Goal: Use online tool/utility: Utilize a website feature to perform a specific function

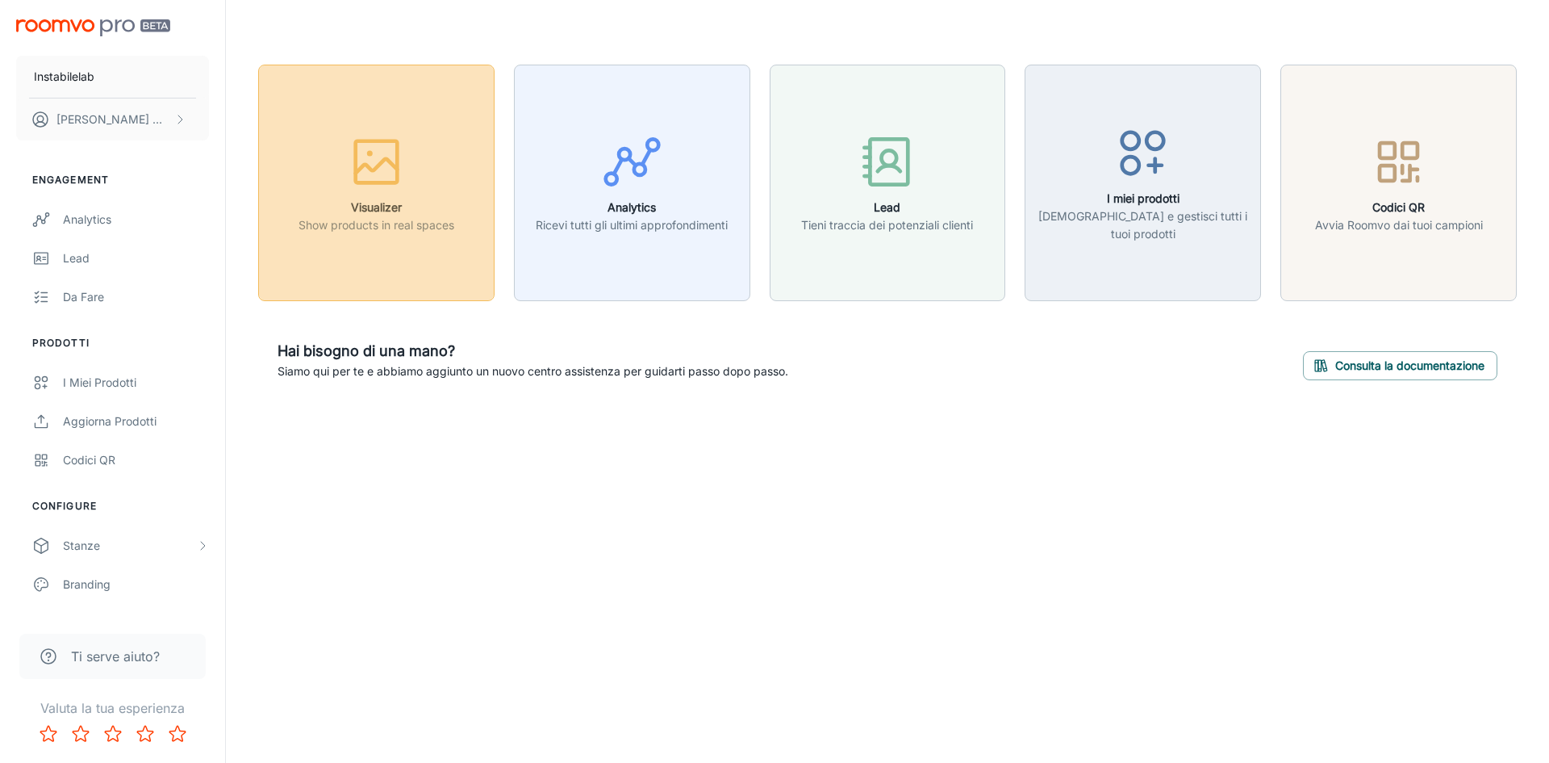
click at [455, 195] on button "Visualizer Show products in real spaces" at bounding box center [376, 183] width 236 height 236
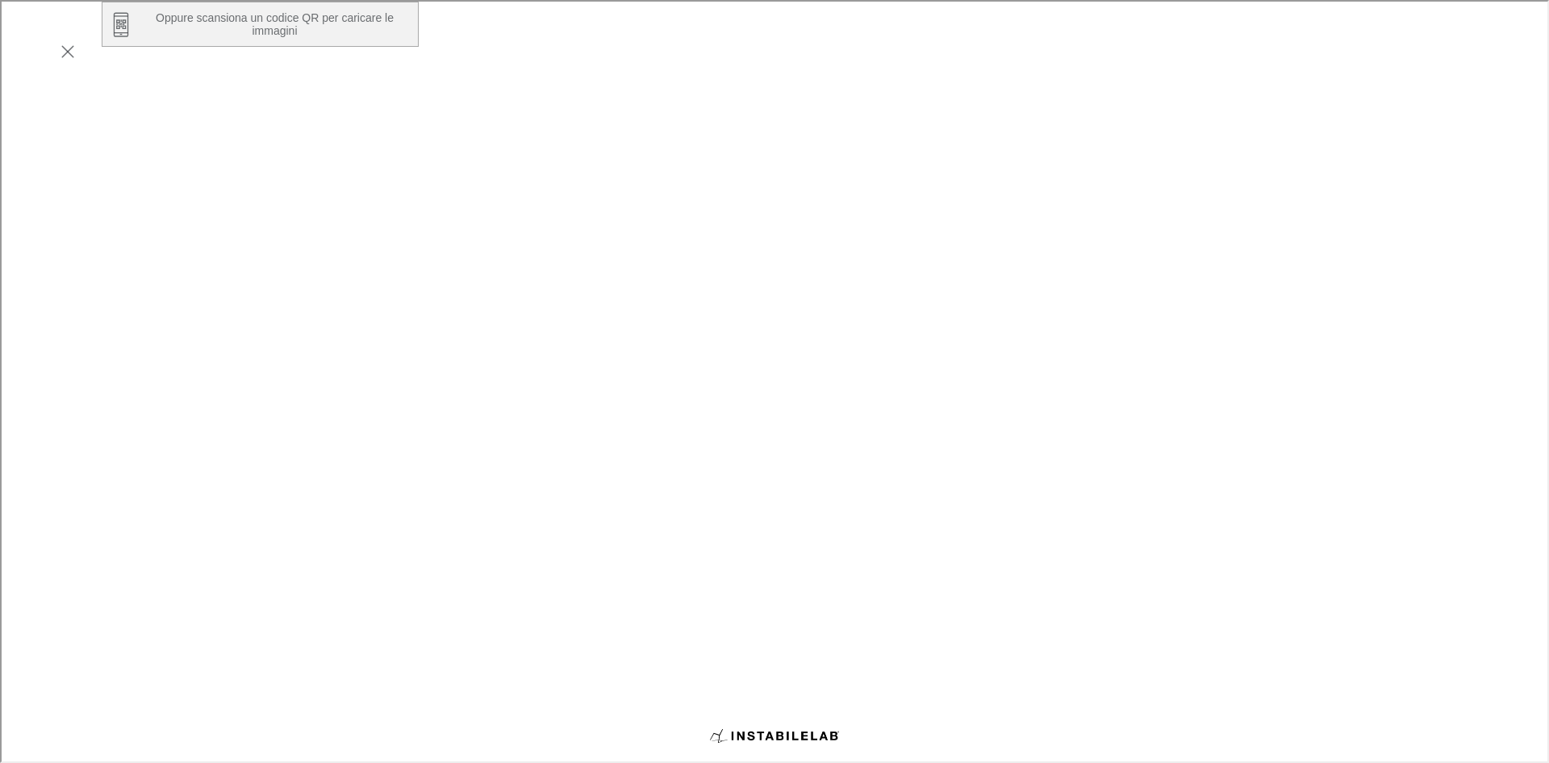
scroll to position [274, 0]
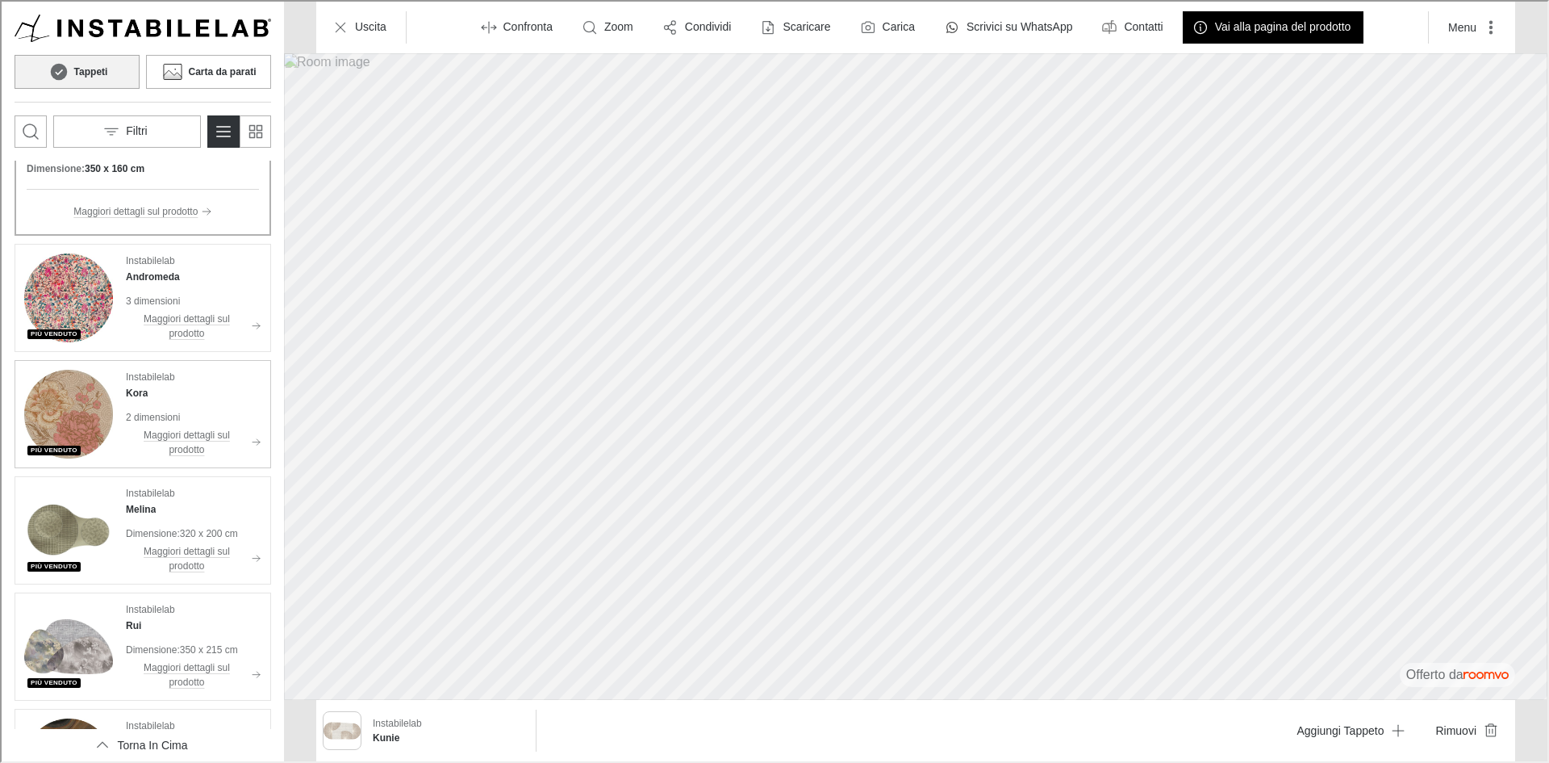
scroll to position [0, 0]
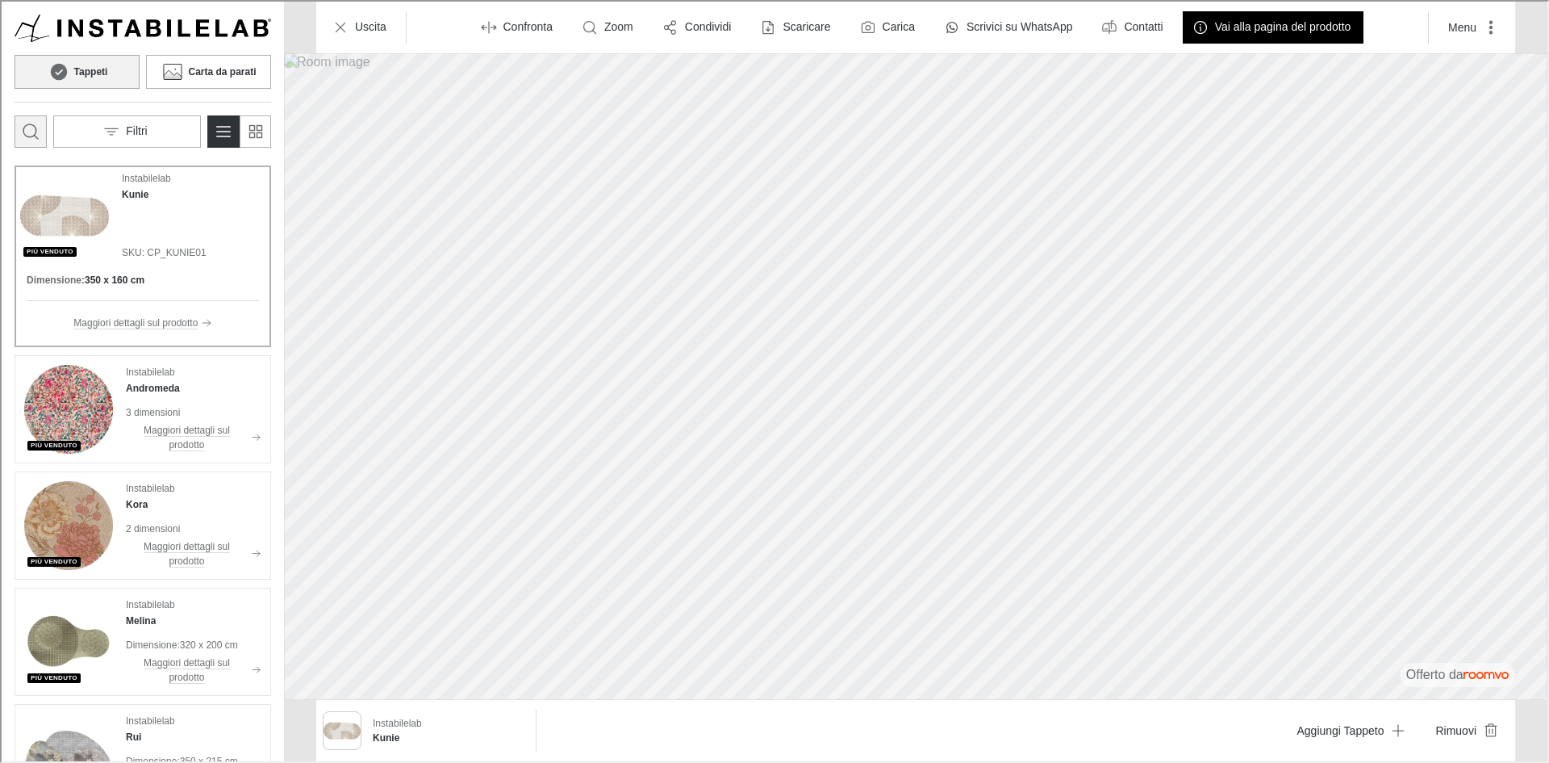
click at [32, 127] on icon "Apri la casella di ricerca" at bounding box center [28, 129] width 19 height 19
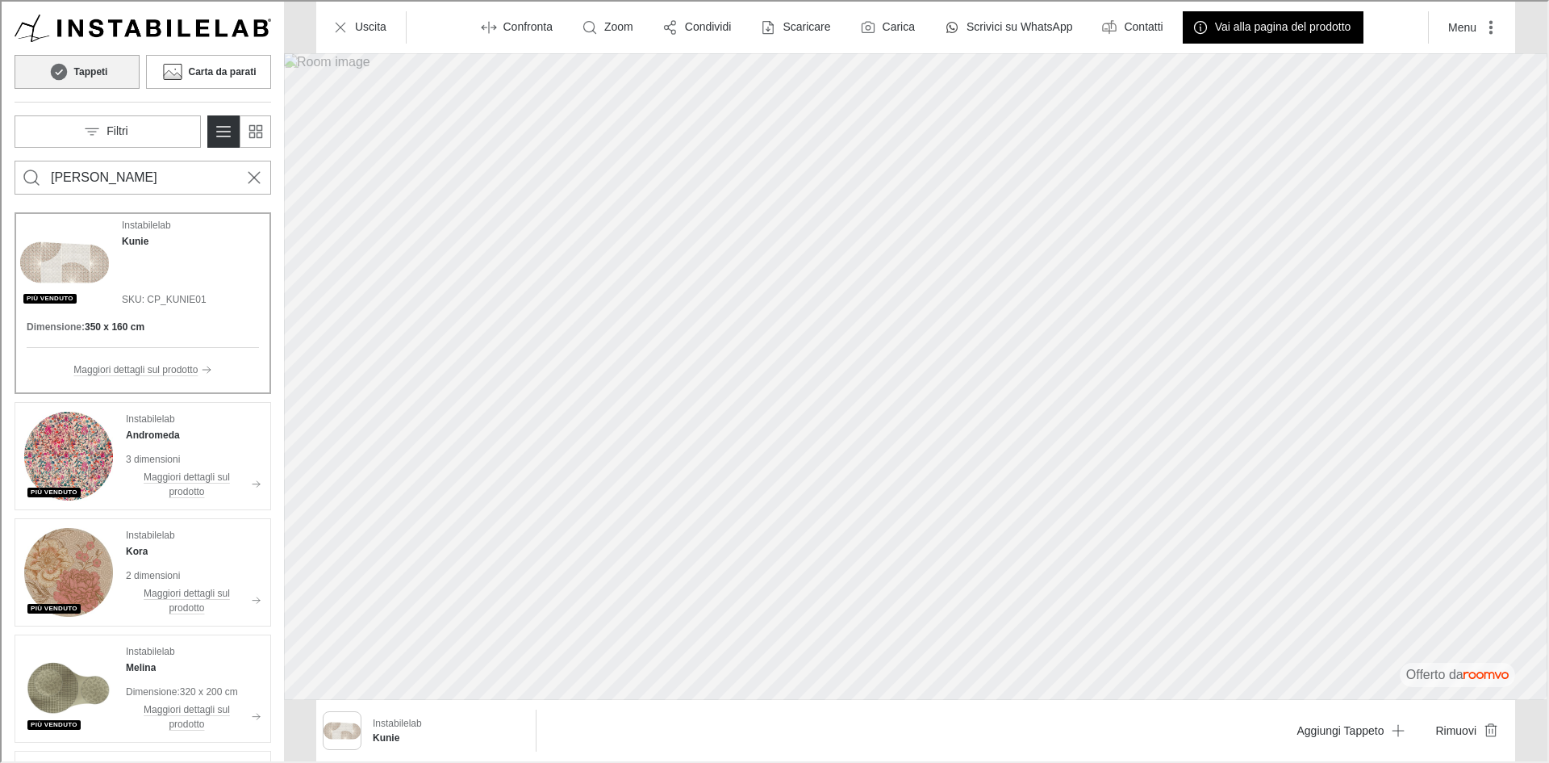
type input "[PERSON_NAME]"
click at [14, 160] on button "Search for products" at bounding box center [30, 176] width 32 height 32
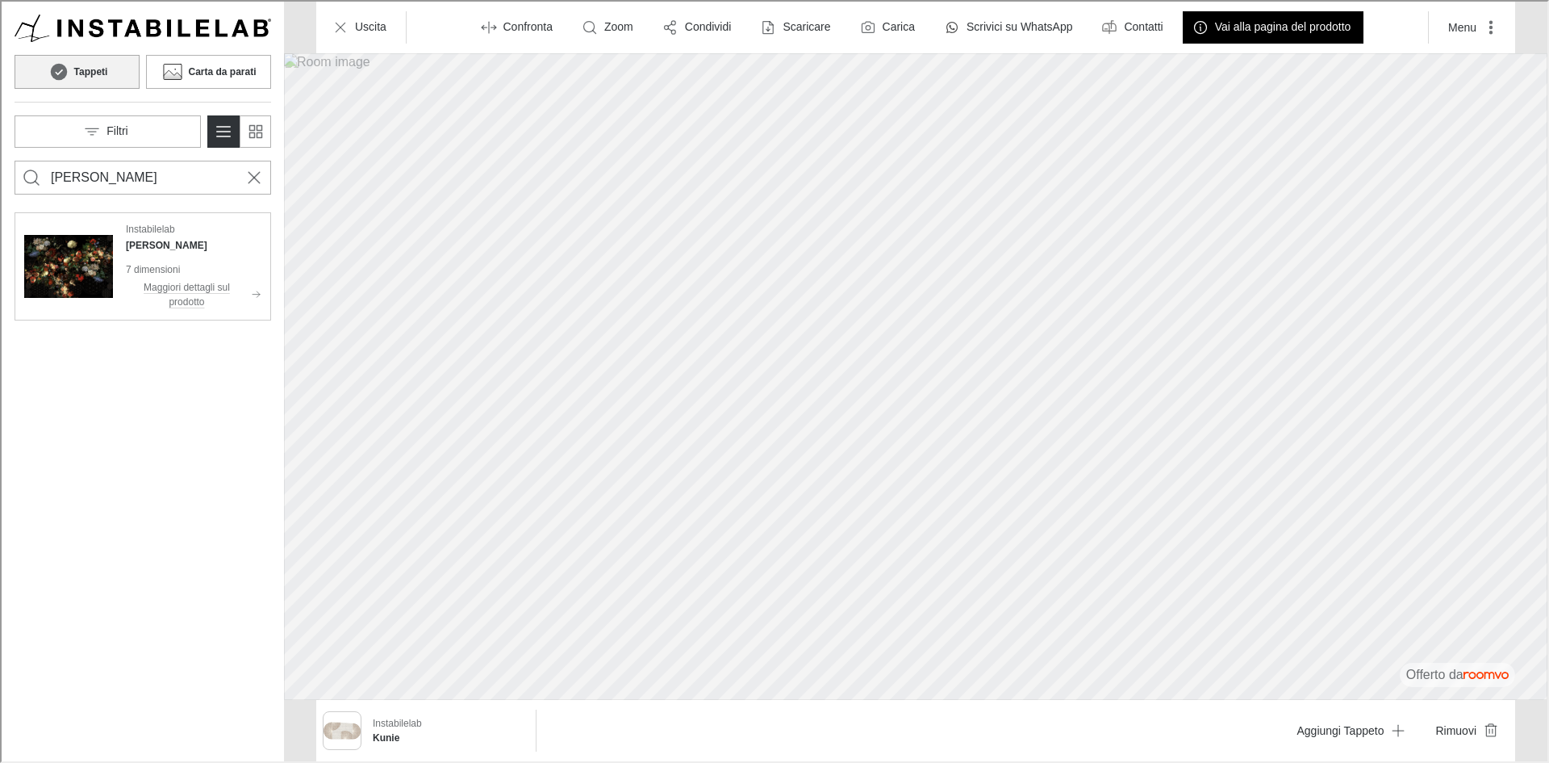
click at [88, 253] on img "See Frida in the room" at bounding box center [67, 264] width 89 height 89
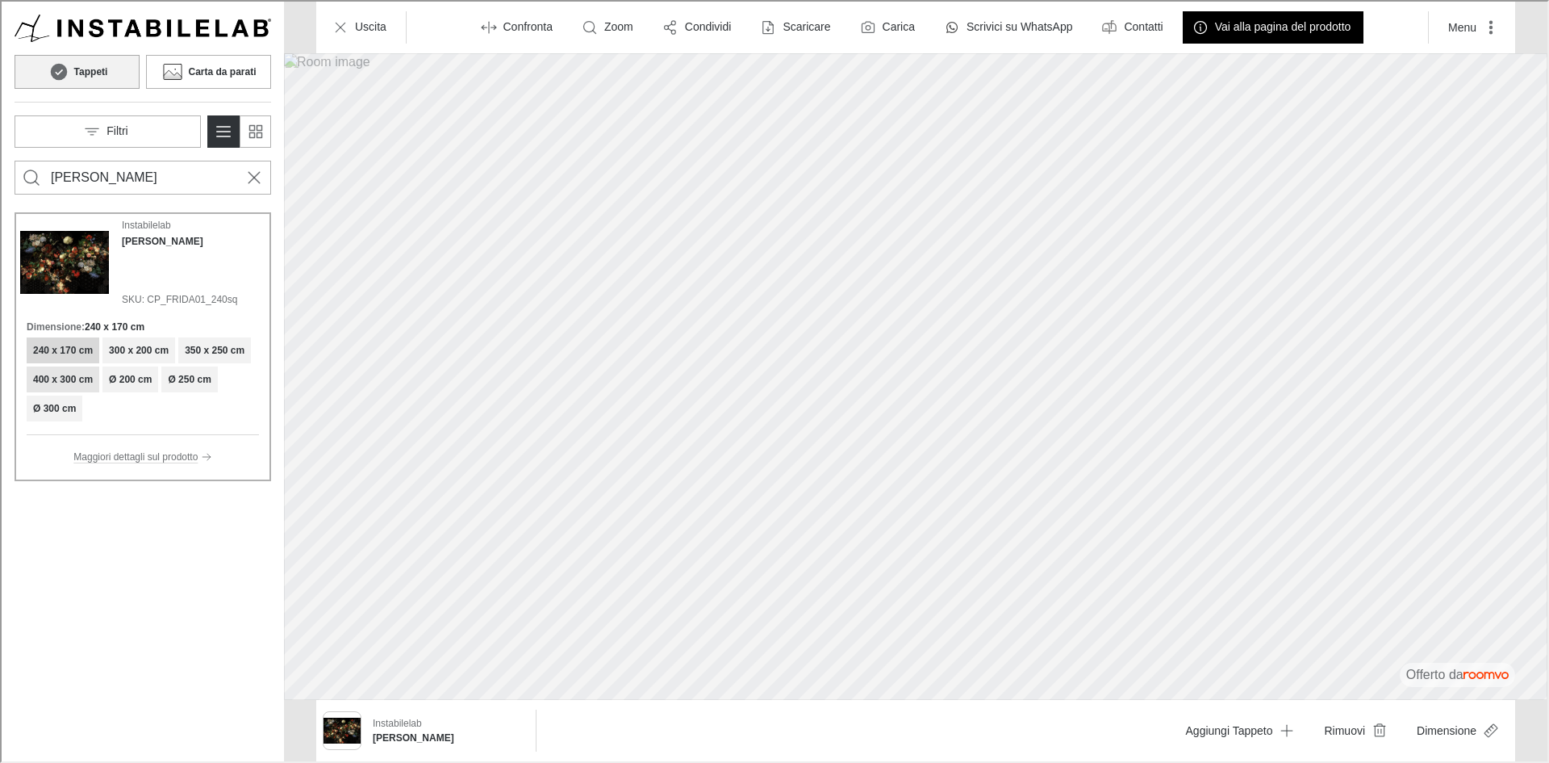
click at [69, 374] on h6 "400 x 300 cm" at bounding box center [61, 377] width 60 height 15
click at [198, 53] on button "Carta da parati" at bounding box center [206, 70] width 125 height 34
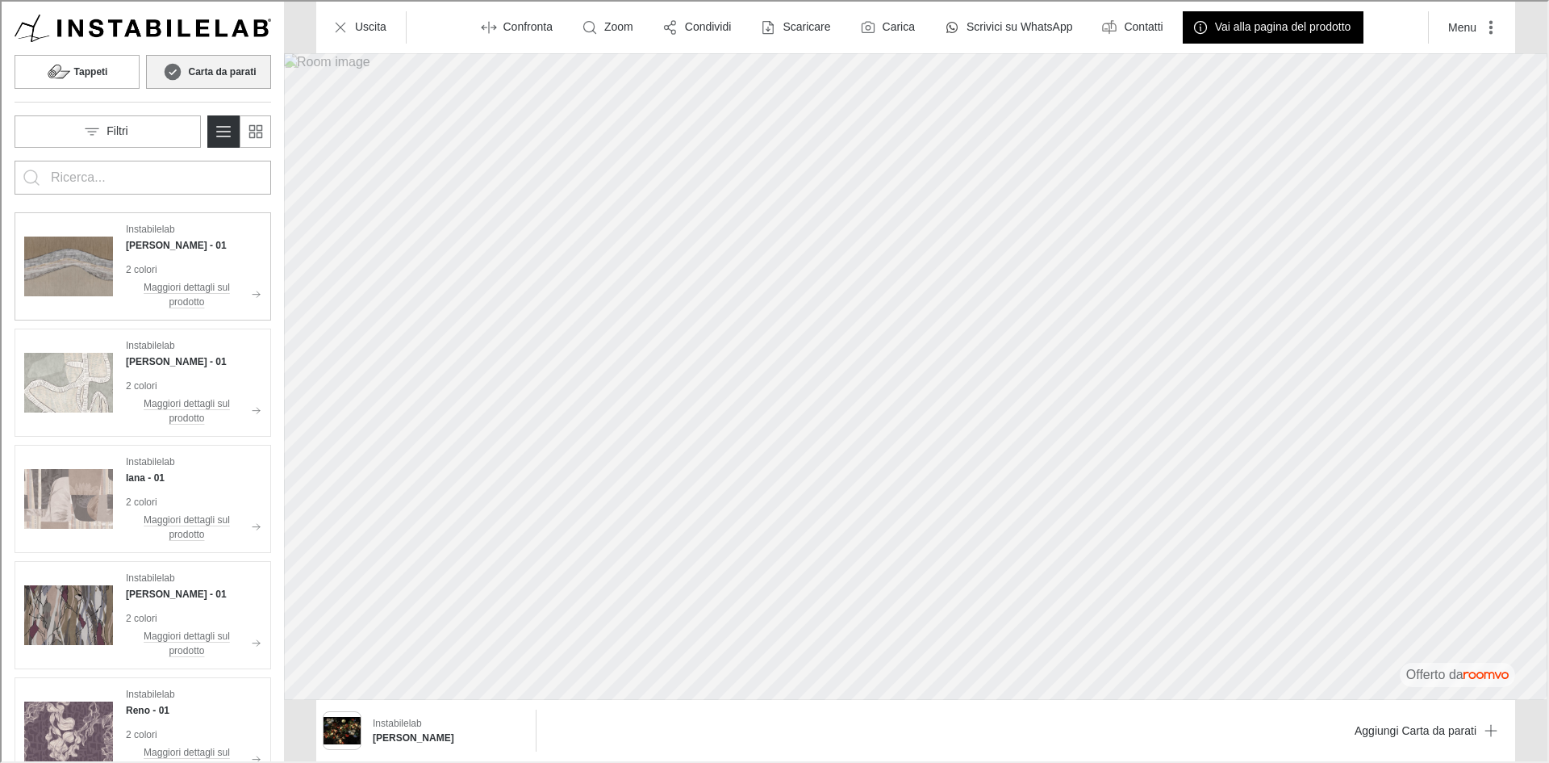
click at [97, 272] on img "See Onoria in the room" at bounding box center [67, 264] width 89 height 89
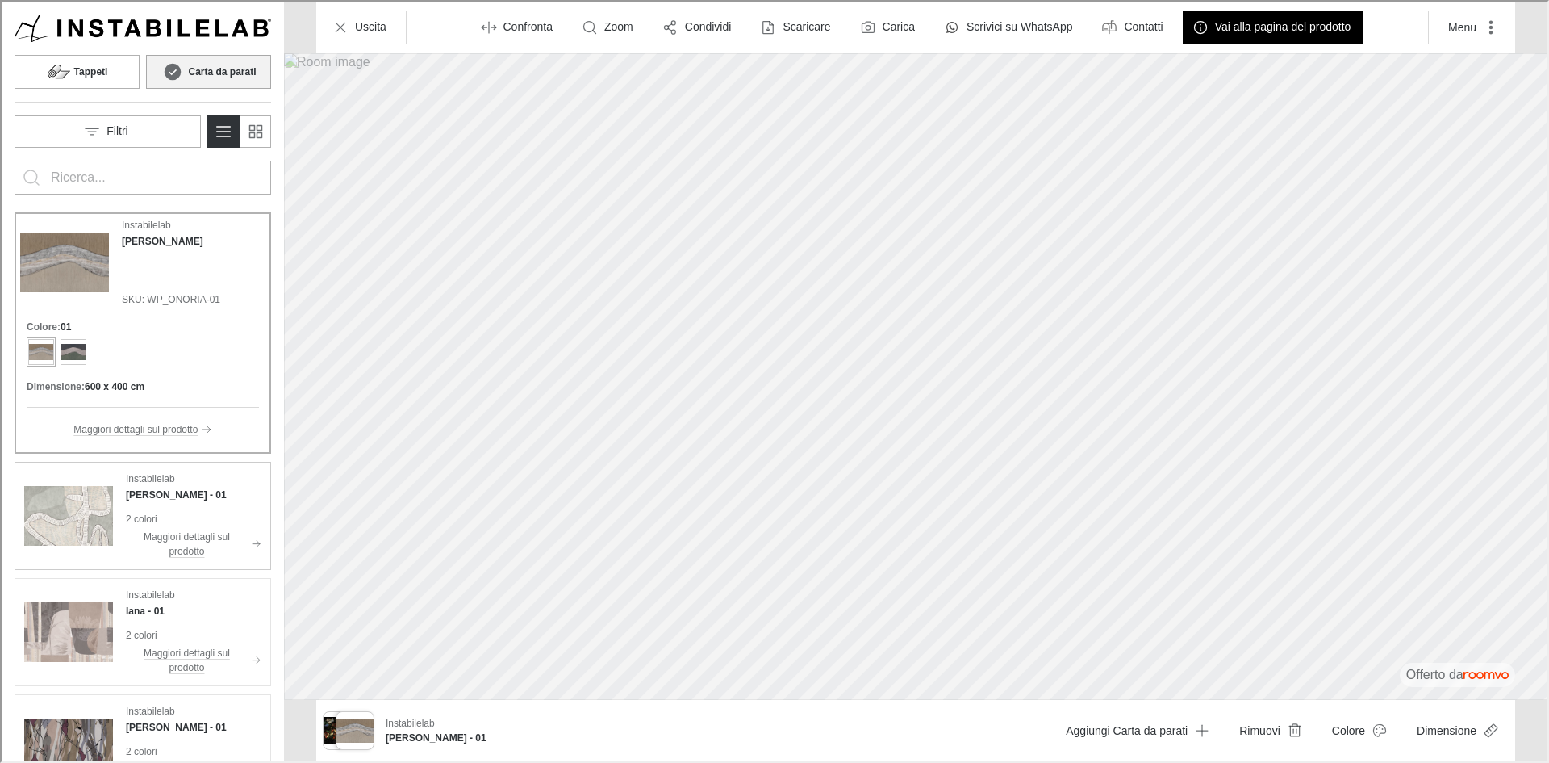
click at [118, 508] on div "Instabilelab [PERSON_NAME] - 01 2 colori Maggiori dettagli sul prodotto" at bounding box center [141, 514] width 250 height 102
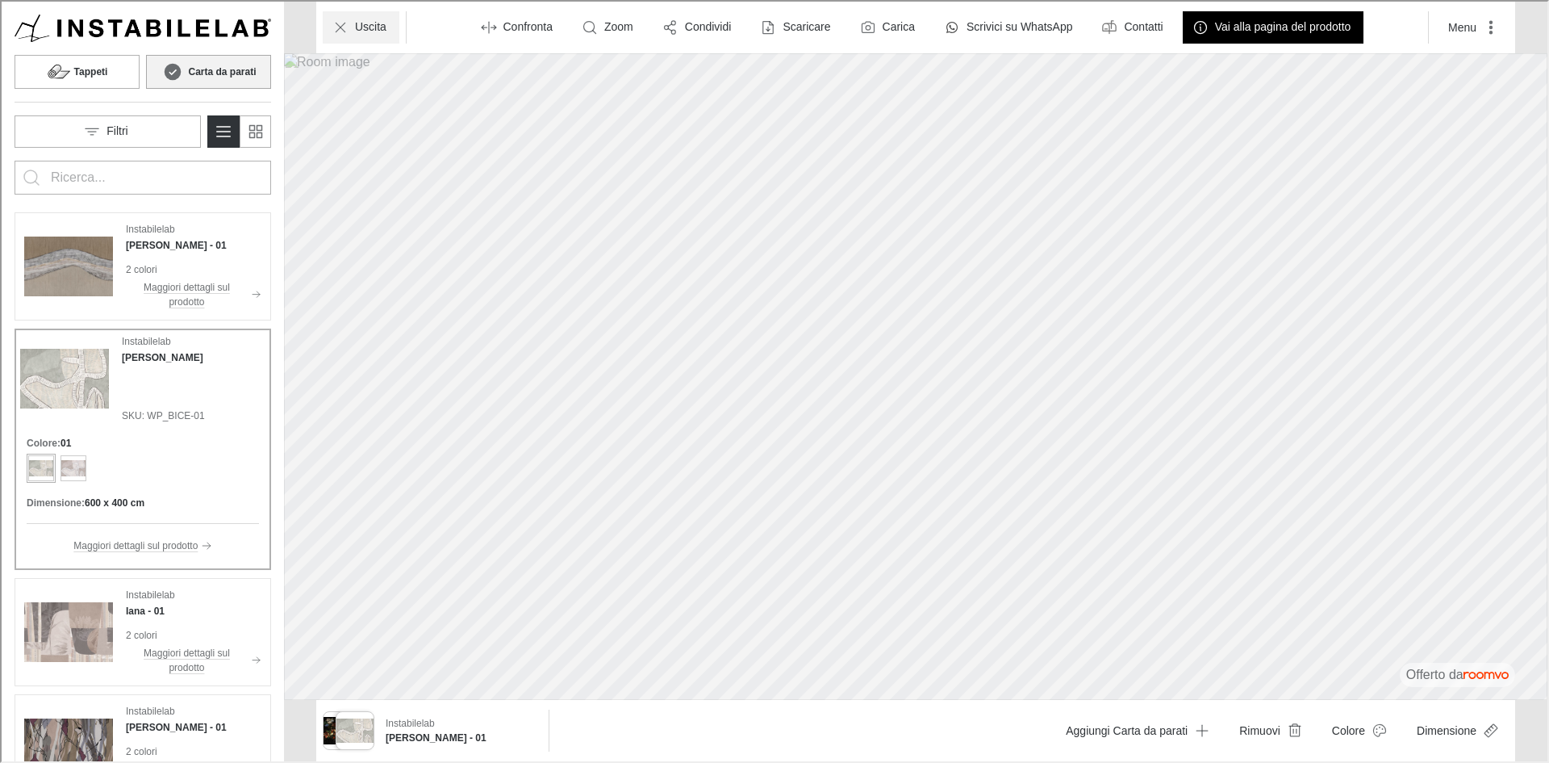
click at [357, 30] on p "Uscita" at bounding box center [368, 26] width 31 height 16
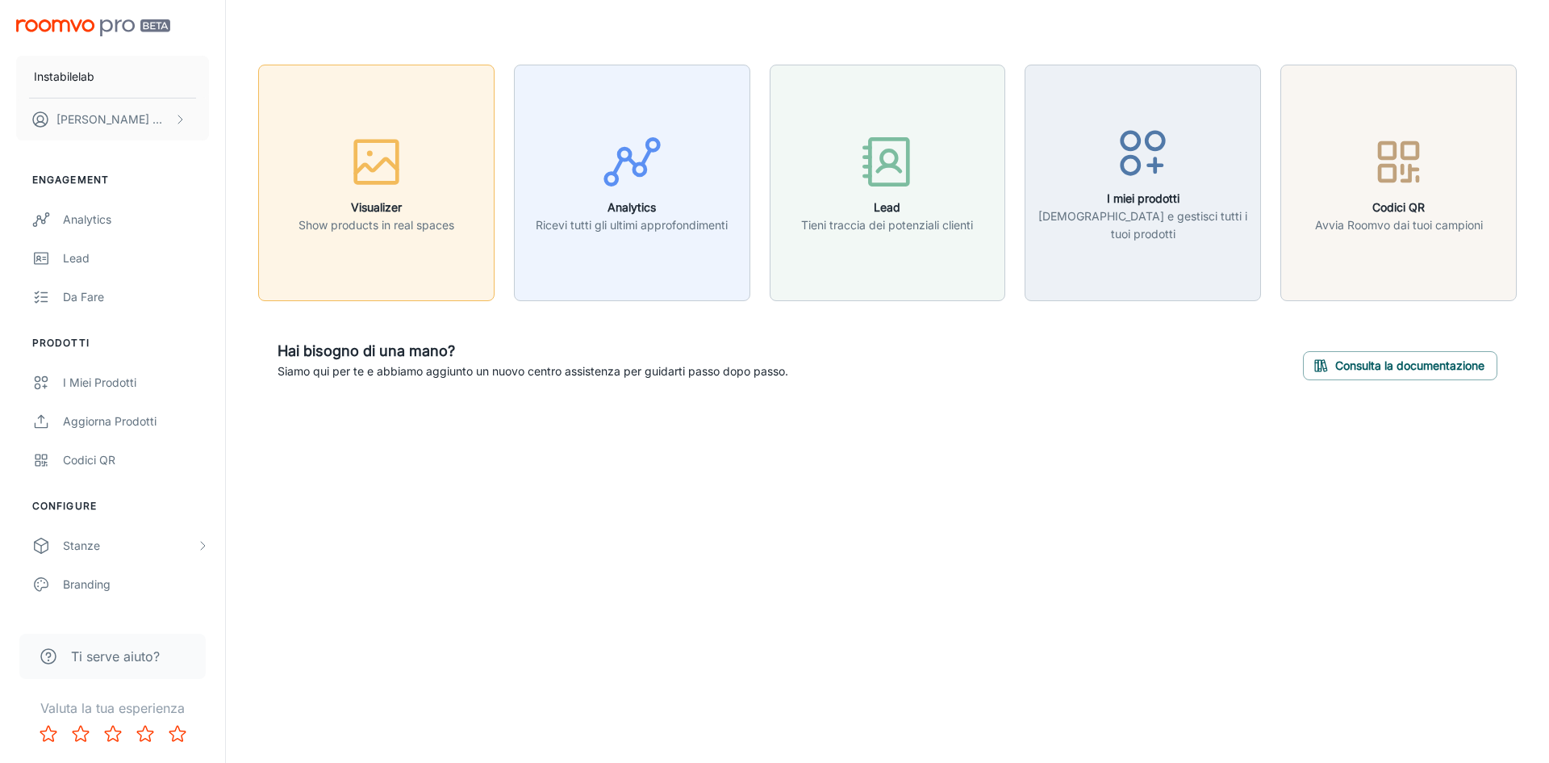
click at [379, 201] on h6 "Visualizer" at bounding box center [377, 207] width 156 height 18
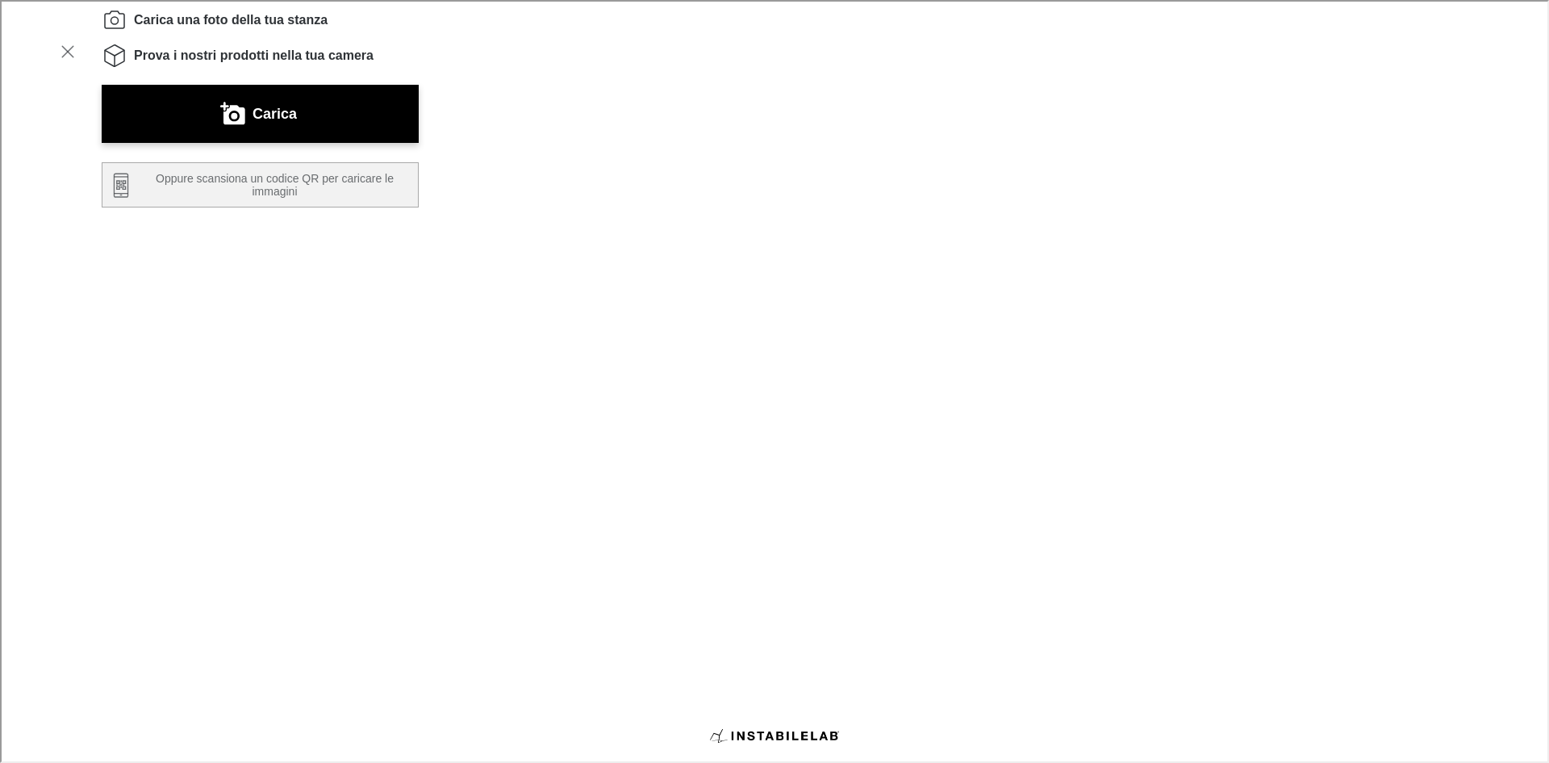
scroll to position [274, 0]
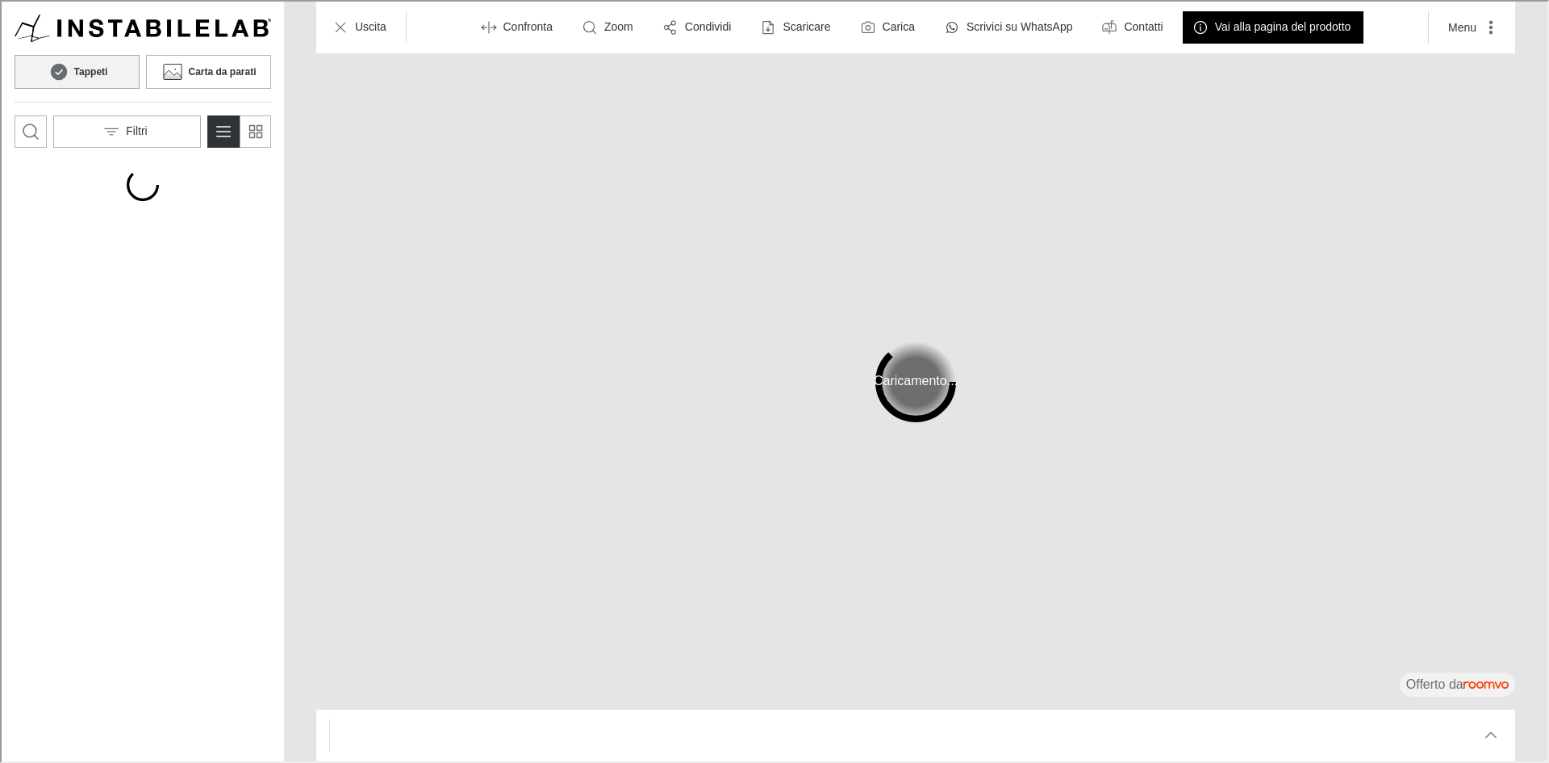
scroll to position [0, 0]
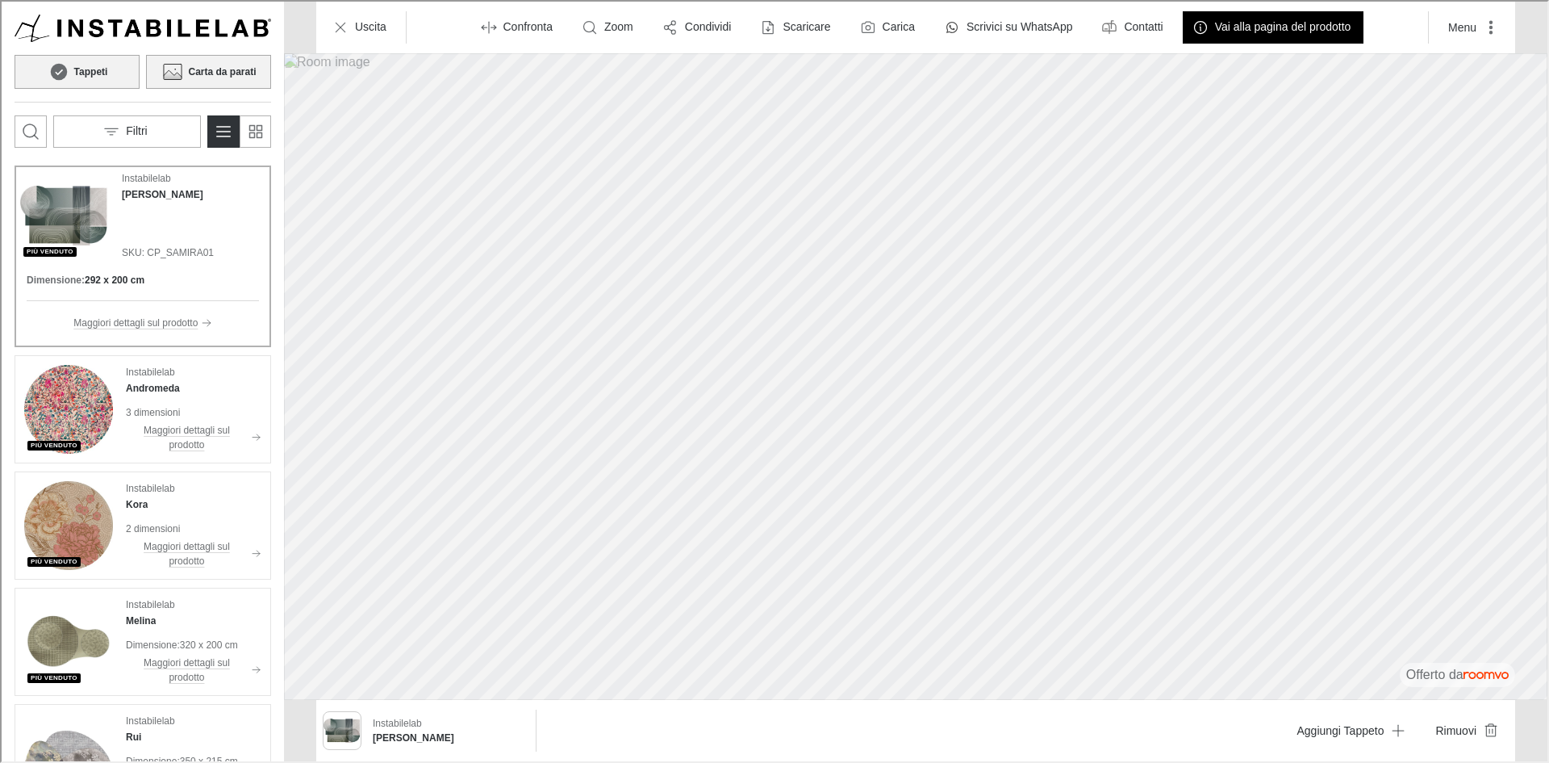
click at [206, 69] on h6 "Carta da parati" at bounding box center [220, 70] width 68 height 15
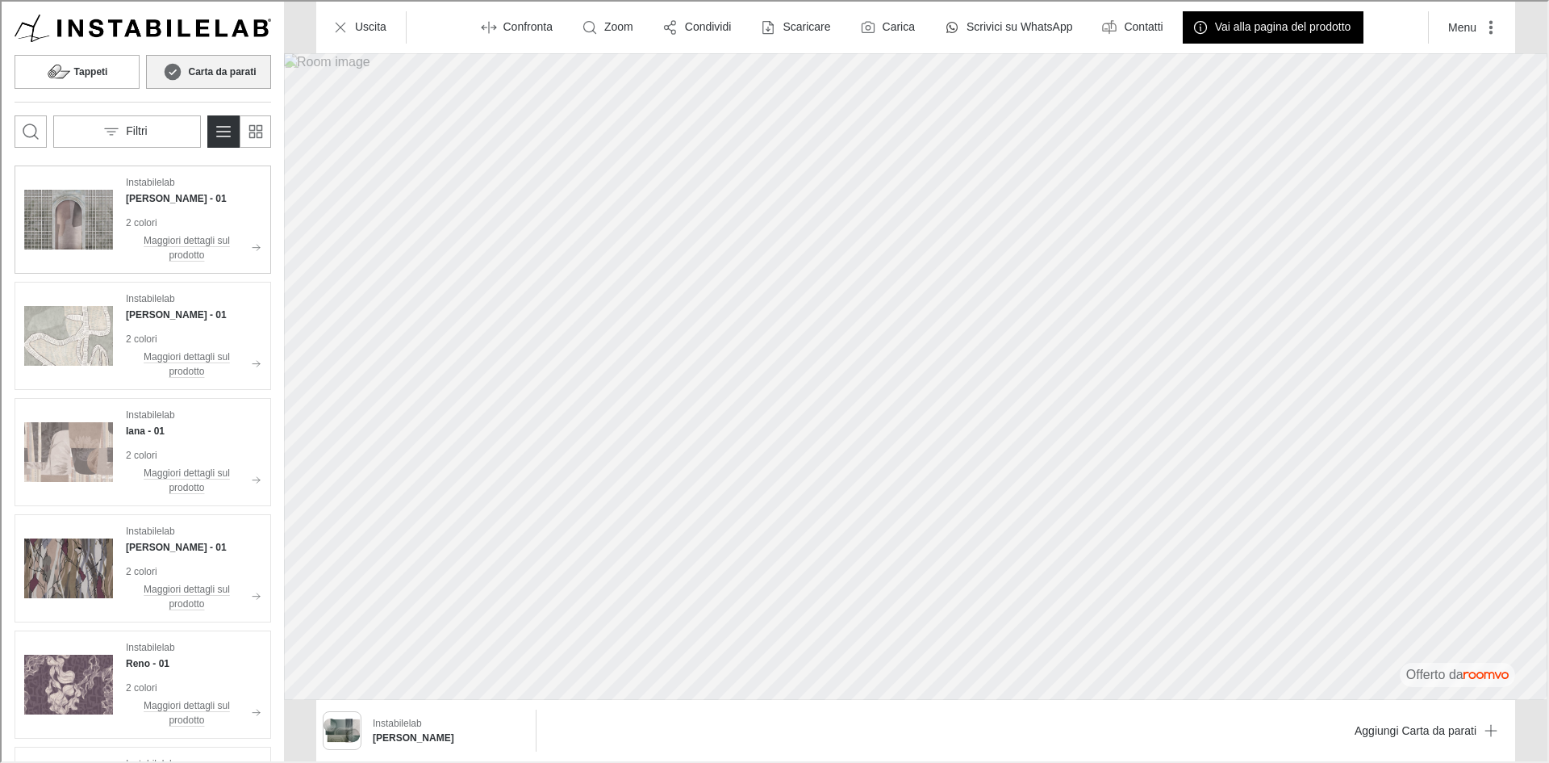
click at [182, 188] on div "Instabilelab [PERSON_NAME] - 01" at bounding box center [192, 188] width 136 height 31
